Goal: Information Seeking & Learning: Learn about a topic

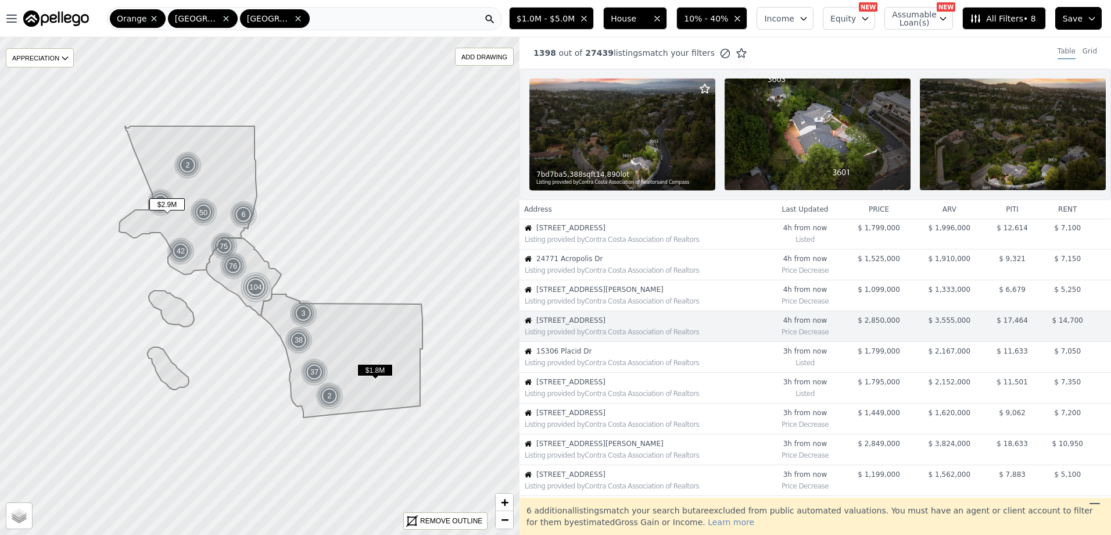
scroll to position [62, 0]
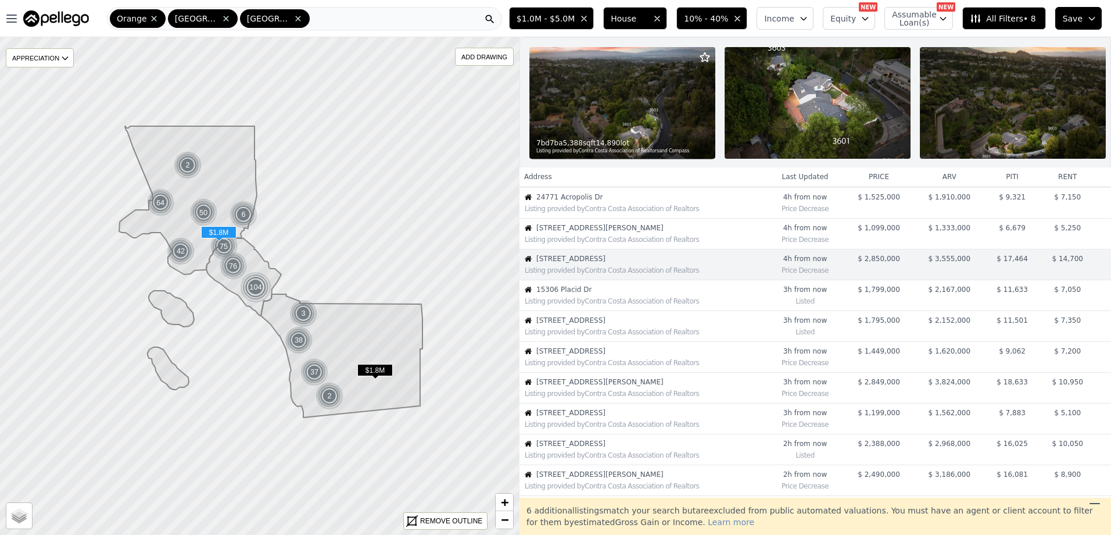
click at [630, 303] on div "Listing provided by Contra Costa Association of Realtors" at bounding box center [643, 300] width 246 height 12
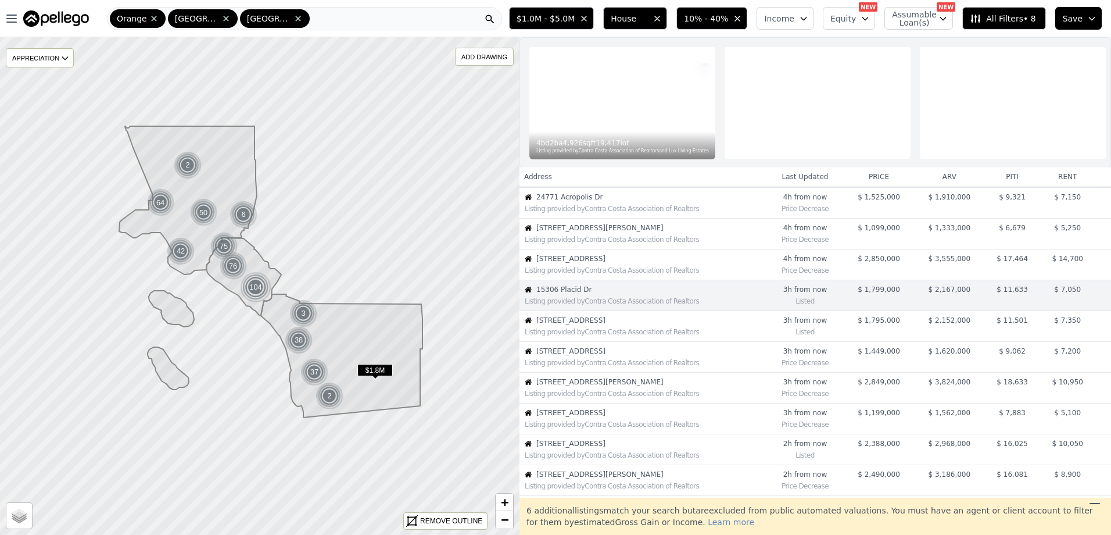
scroll to position [92, 0]
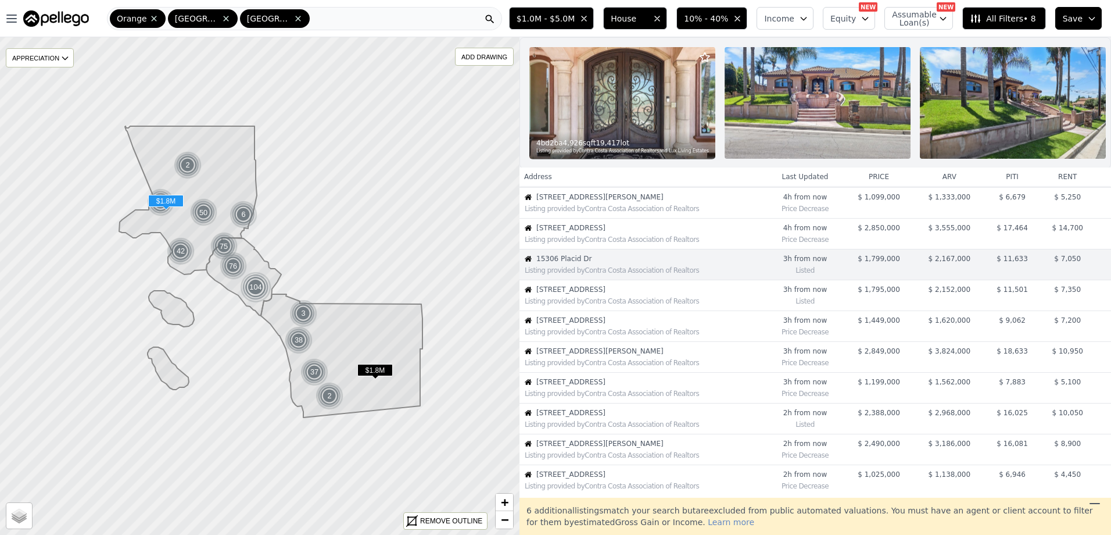
click at [629, 294] on span "[STREET_ADDRESS]" at bounding box center [650, 289] width 229 height 9
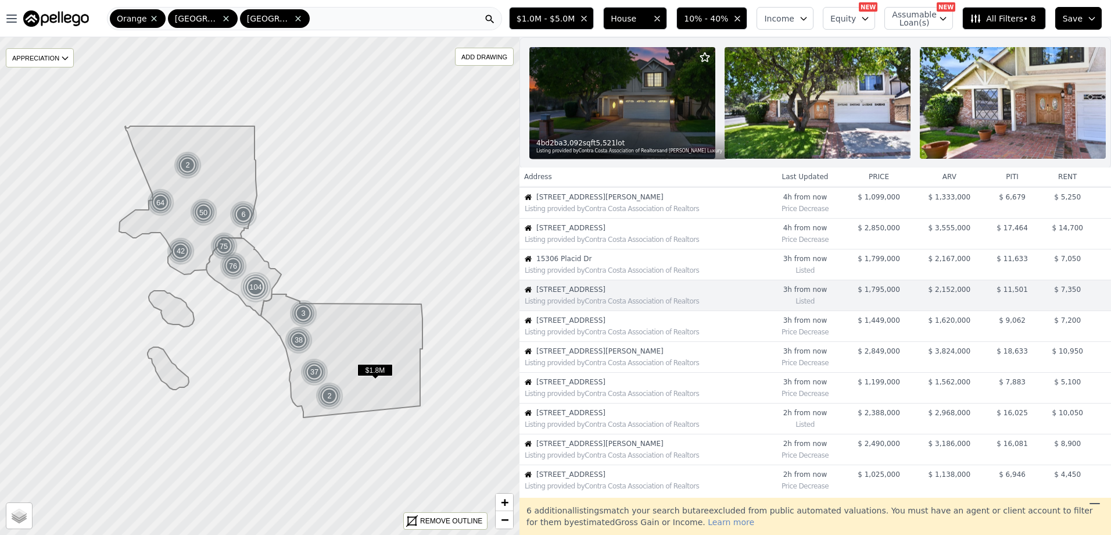
scroll to position [123, 0]
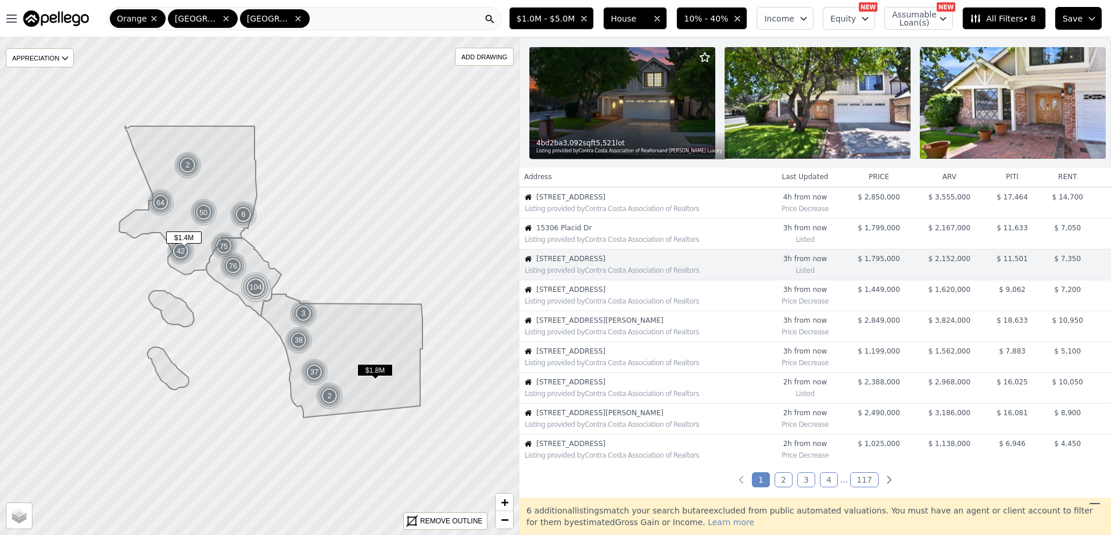
click at [605, 294] on span "[STREET_ADDRESS]" at bounding box center [650, 289] width 229 height 9
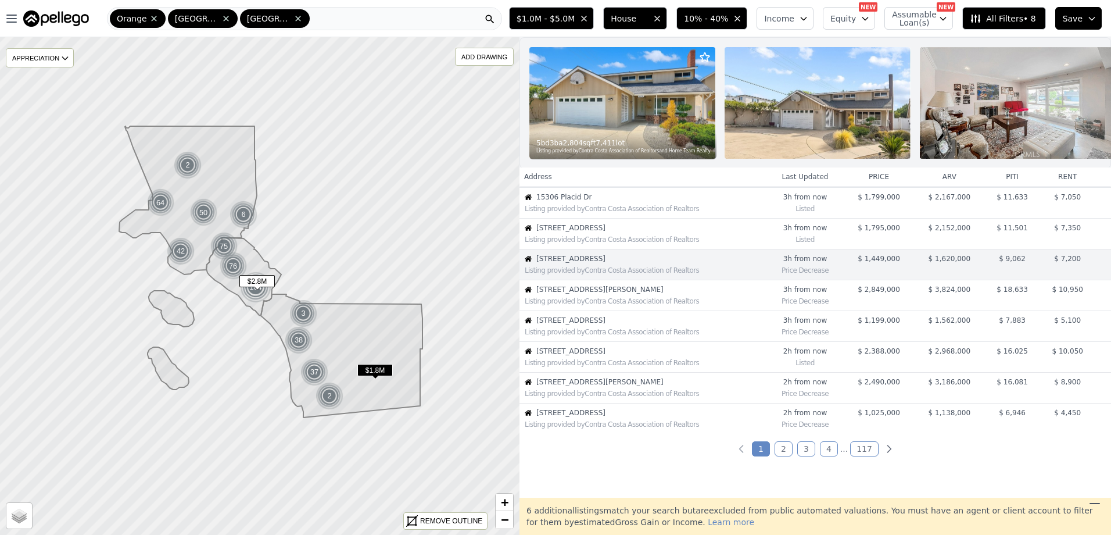
click at [604, 294] on span "[STREET_ADDRESS][PERSON_NAME]" at bounding box center [650, 289] width 229 height 9
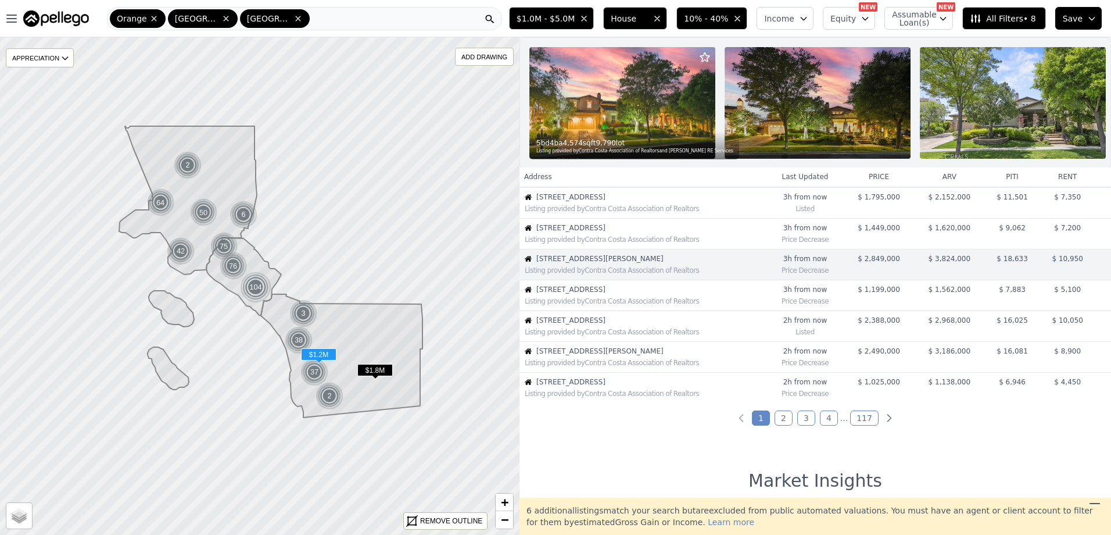
click at [608, 294] on span "[STREET_ADDRESS]" at bounding box center [650, 289] width 229 height 9
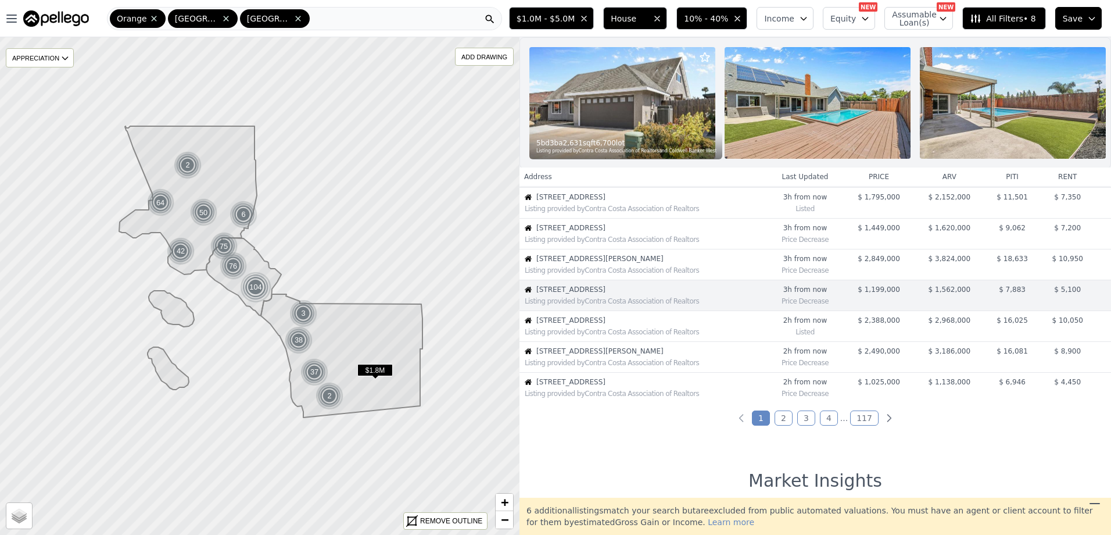
scroll to position [216, 0]
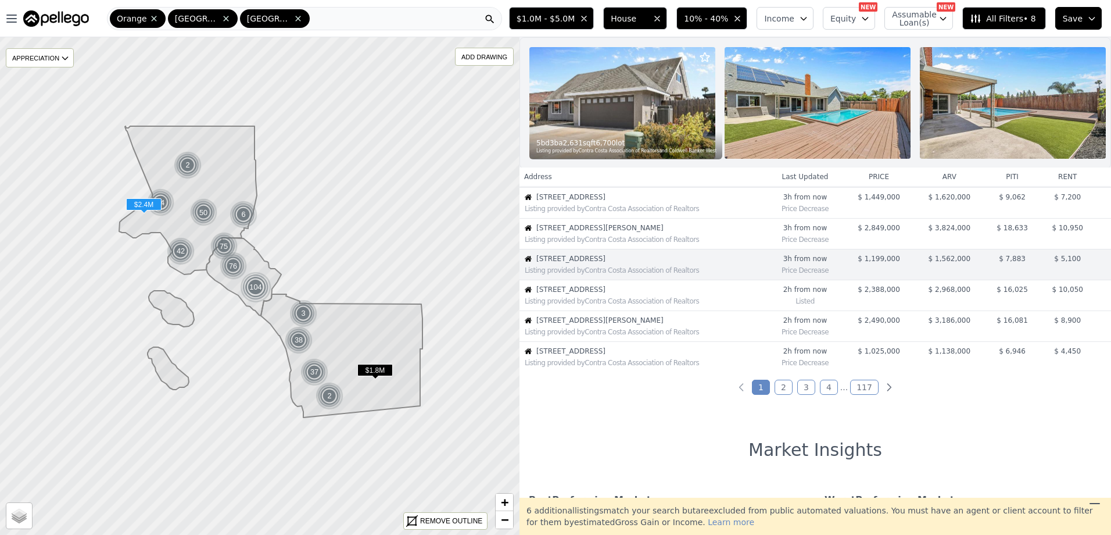
click at [600, 303] on div "Listing provided by Contra Costa Association of Realtors" at bounding box center [643, 300] width 246 height 12
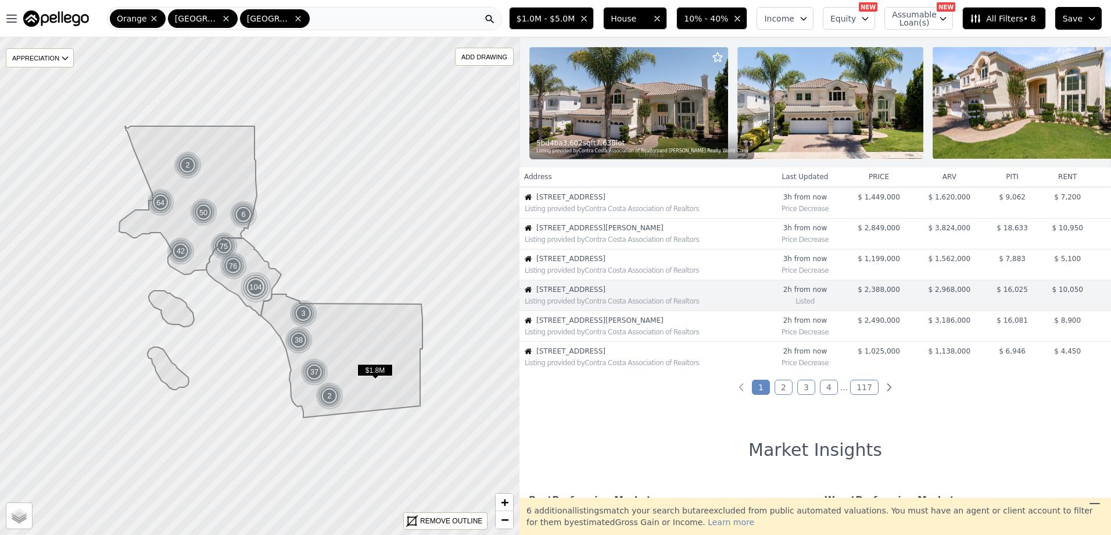
scroll to position [246, 0]
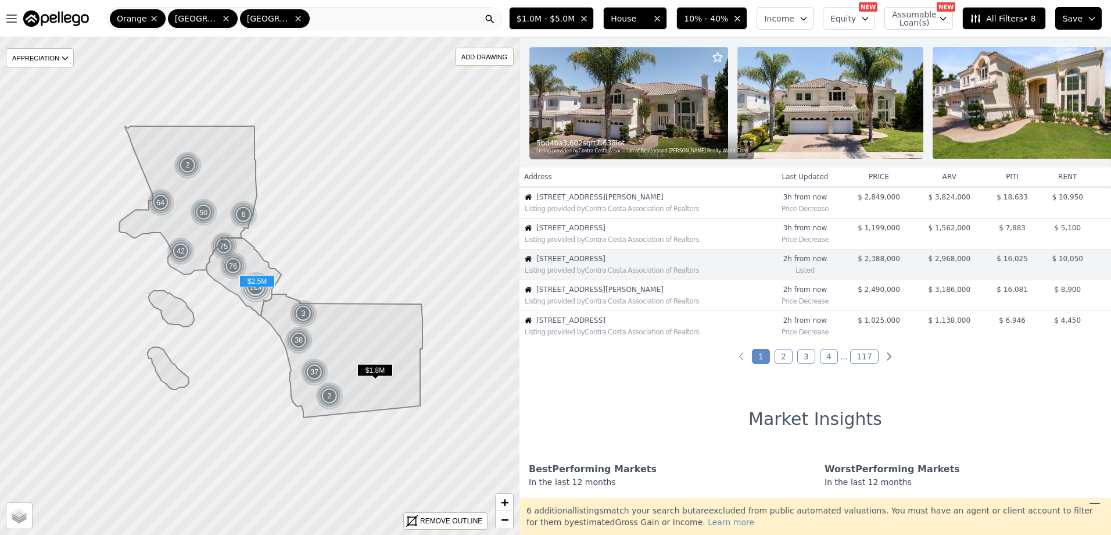
click at [607, 304] on div "Listing provided by Contra Costa Association of Realtors" at bounding box center [643, 300] width 246 height 12
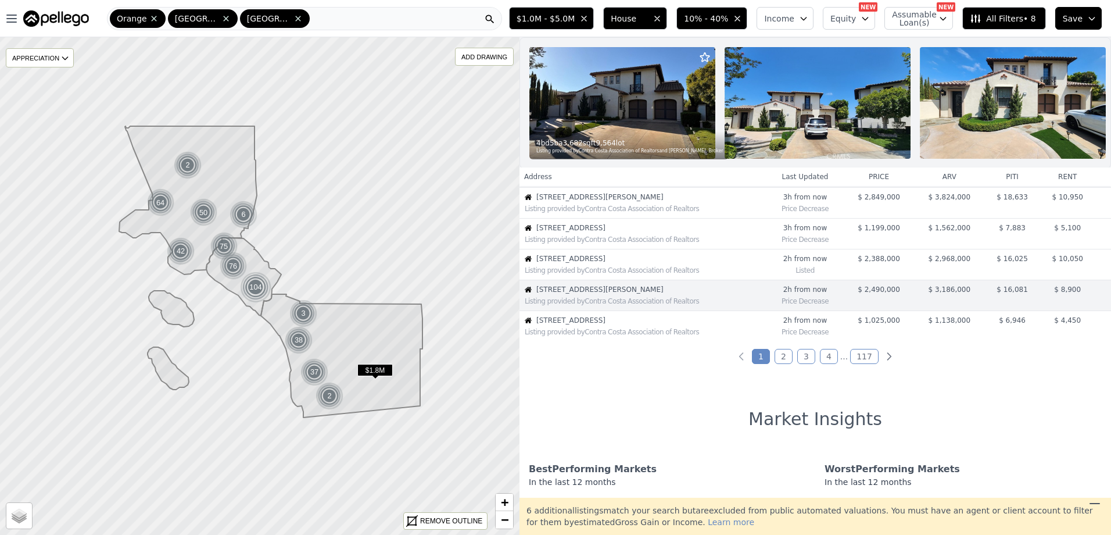
scroll to position [277, 0]
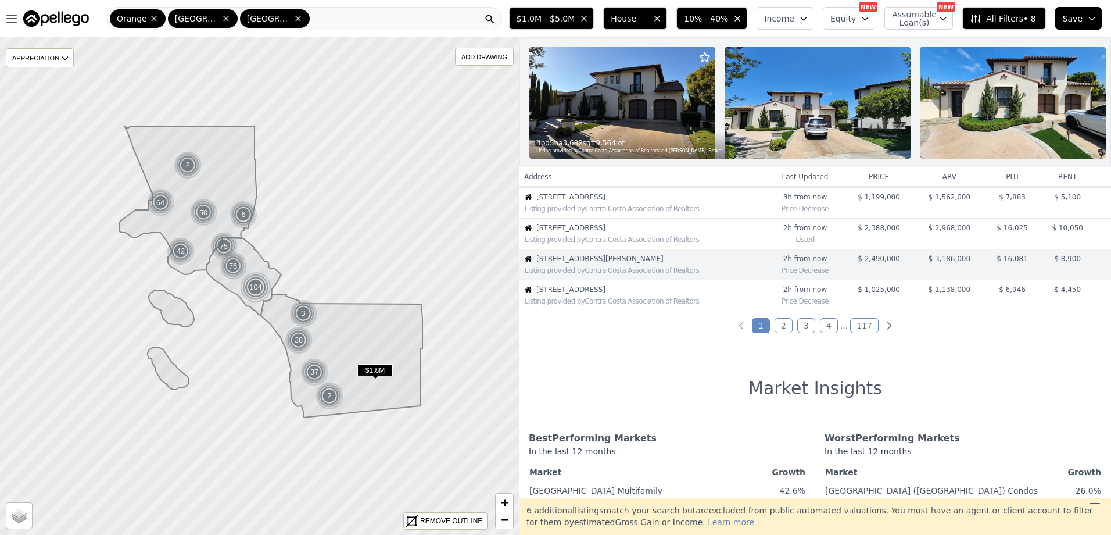
click at [785, 331] on link "2" at bounding box center [783, 325] width 18 height 15
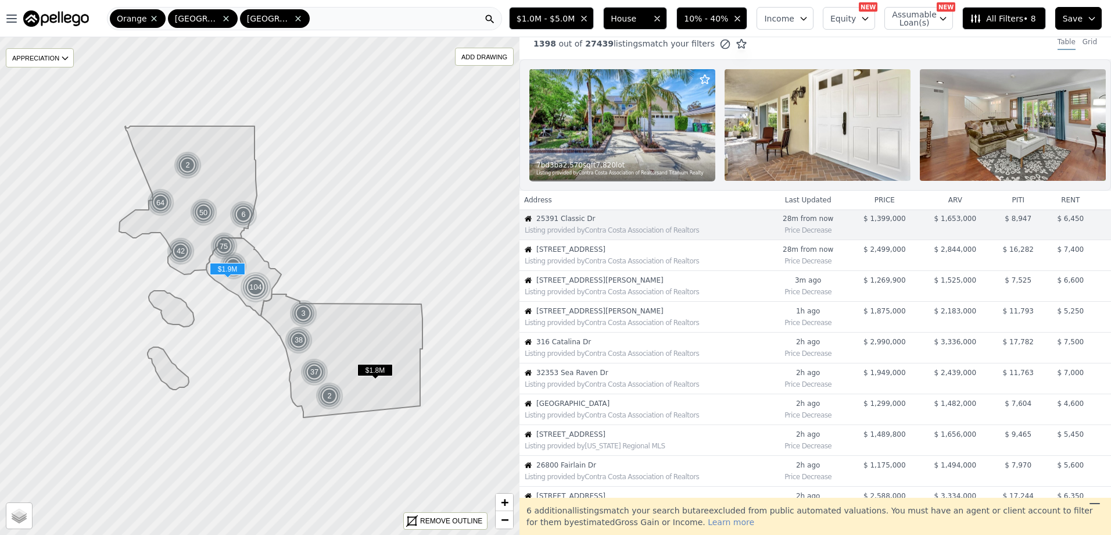
scroll to position [0, 0]
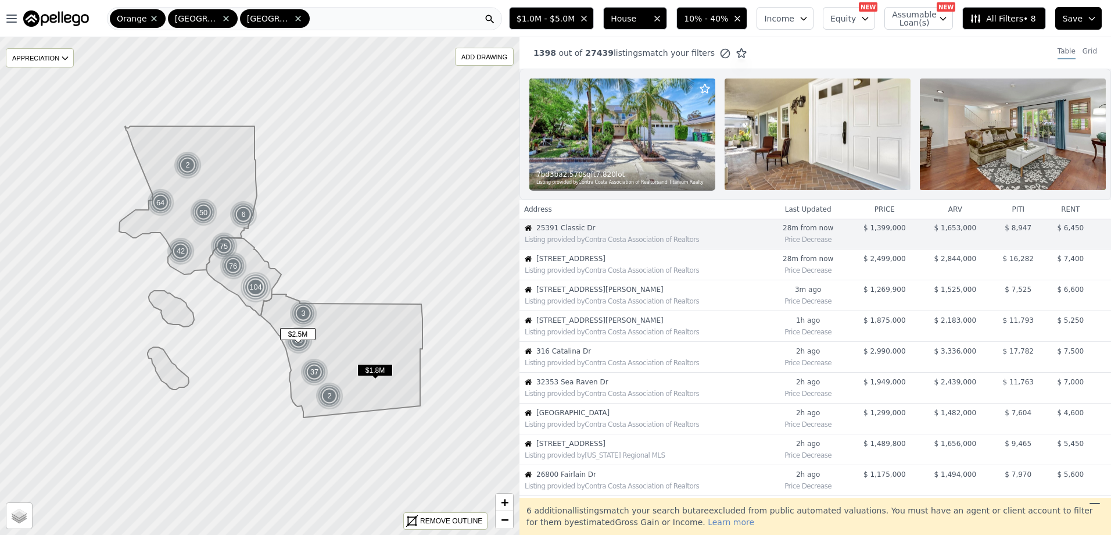
click at [619, 274] on div "Listing provided by Contra Costa Association of Realtors" at bounding box center [646, 270] width 242 height 9
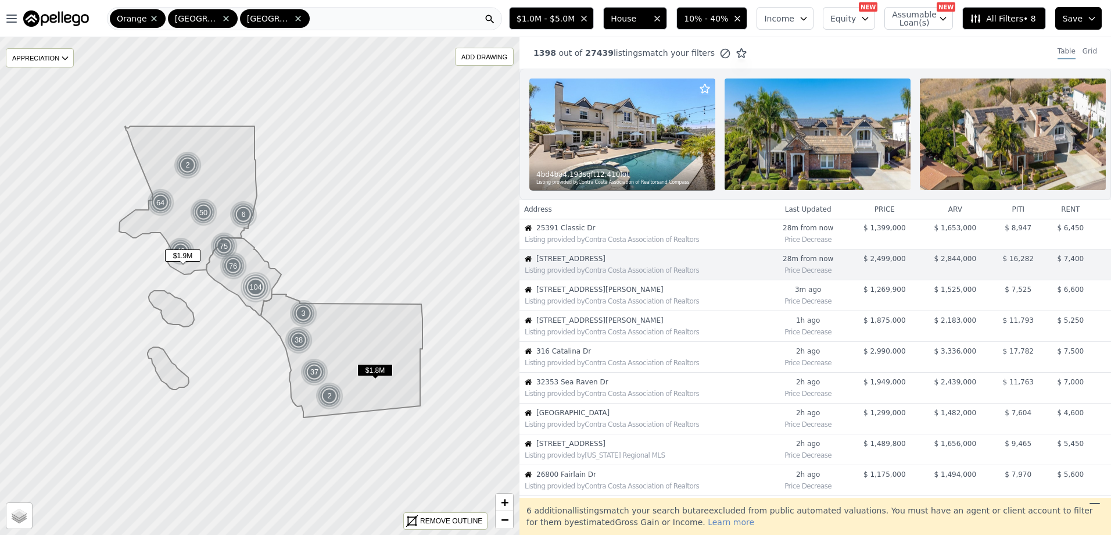
click at [620, 386] on span "32353 Sea Raven Dr" at bounding box center [651, 381] width 230 height 9
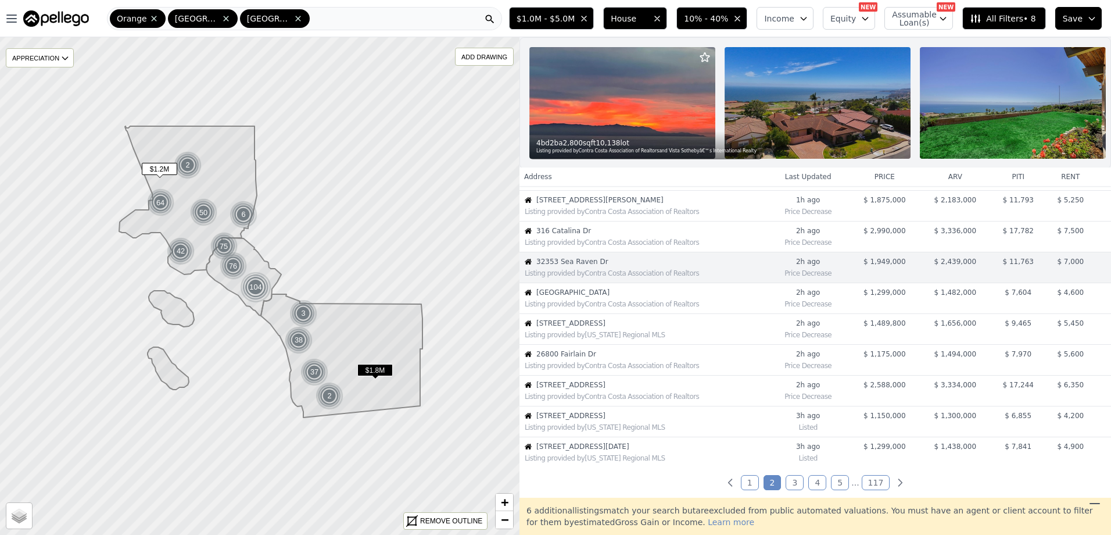
scroll to position [123, 0]
click at [646, 398] on div "Listing provided by Contra Costa Association of Realtors" at bounding box center [646, 393] width 242 height 9
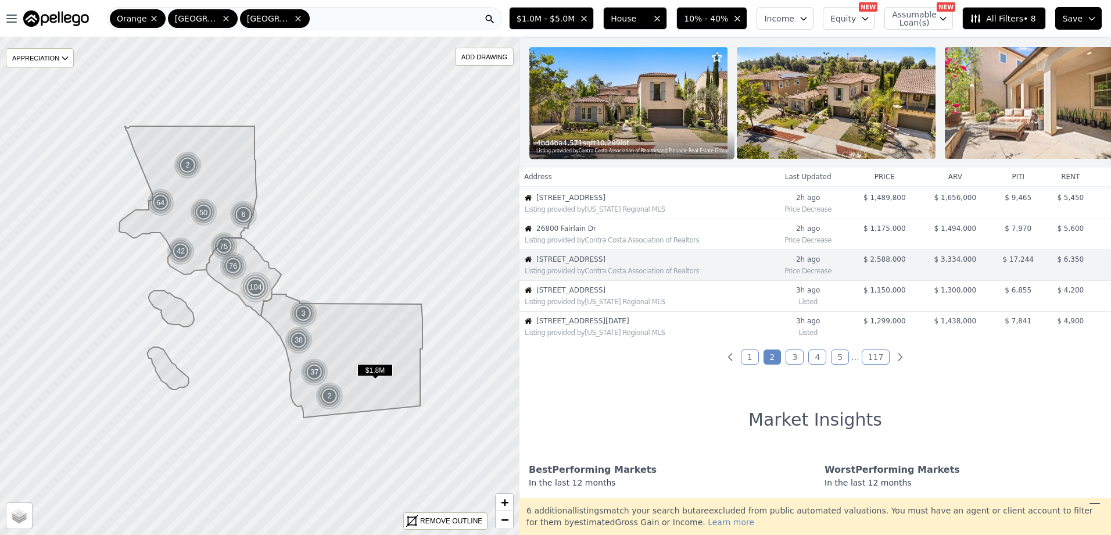
scroll to position [246, 0]
